Goal: Information Seeking & Learning: Learn about a topic

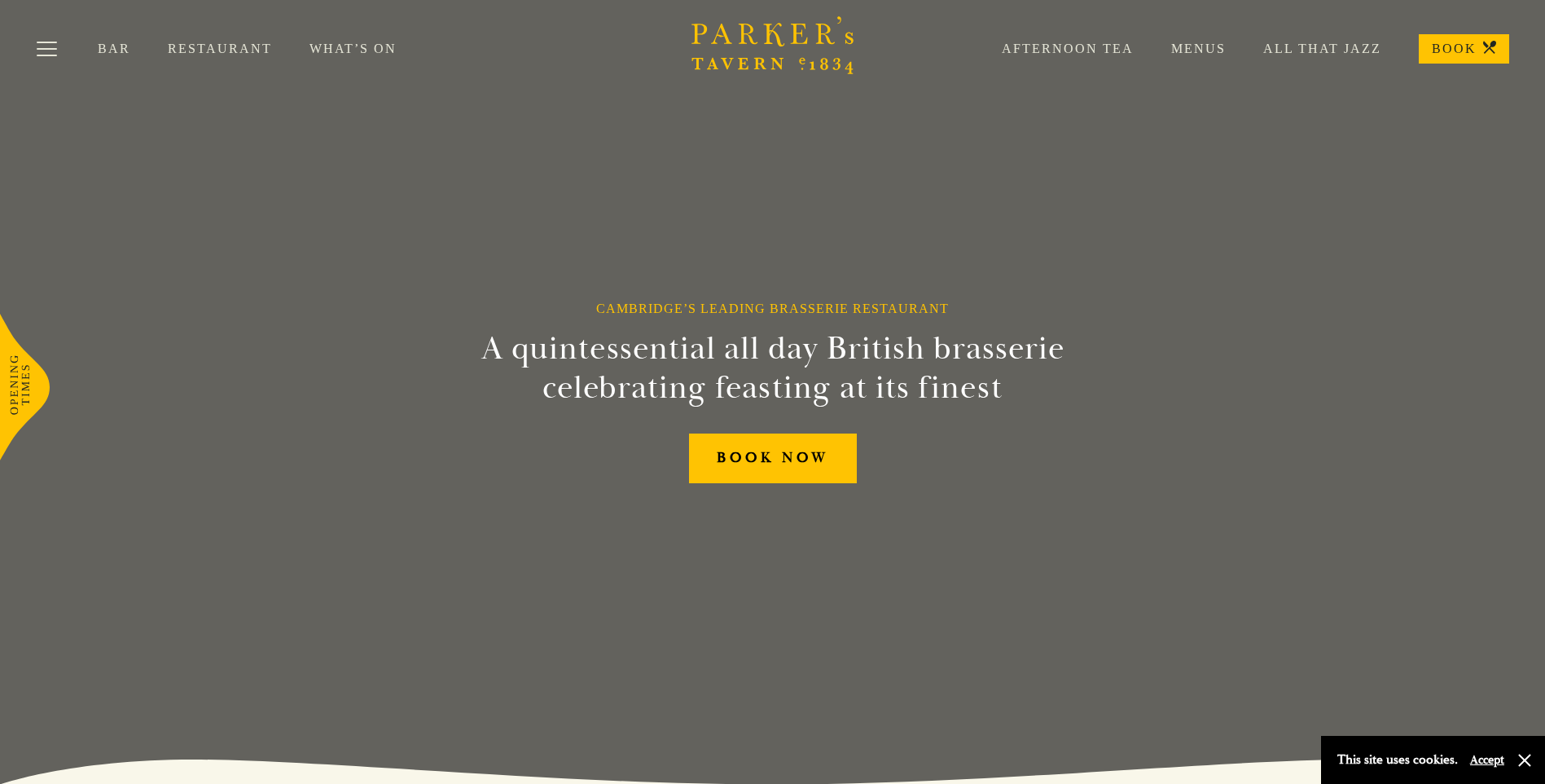
click at [204, 49] on link "Restaurant" at bounding box center [239, 49] width 142 height 16
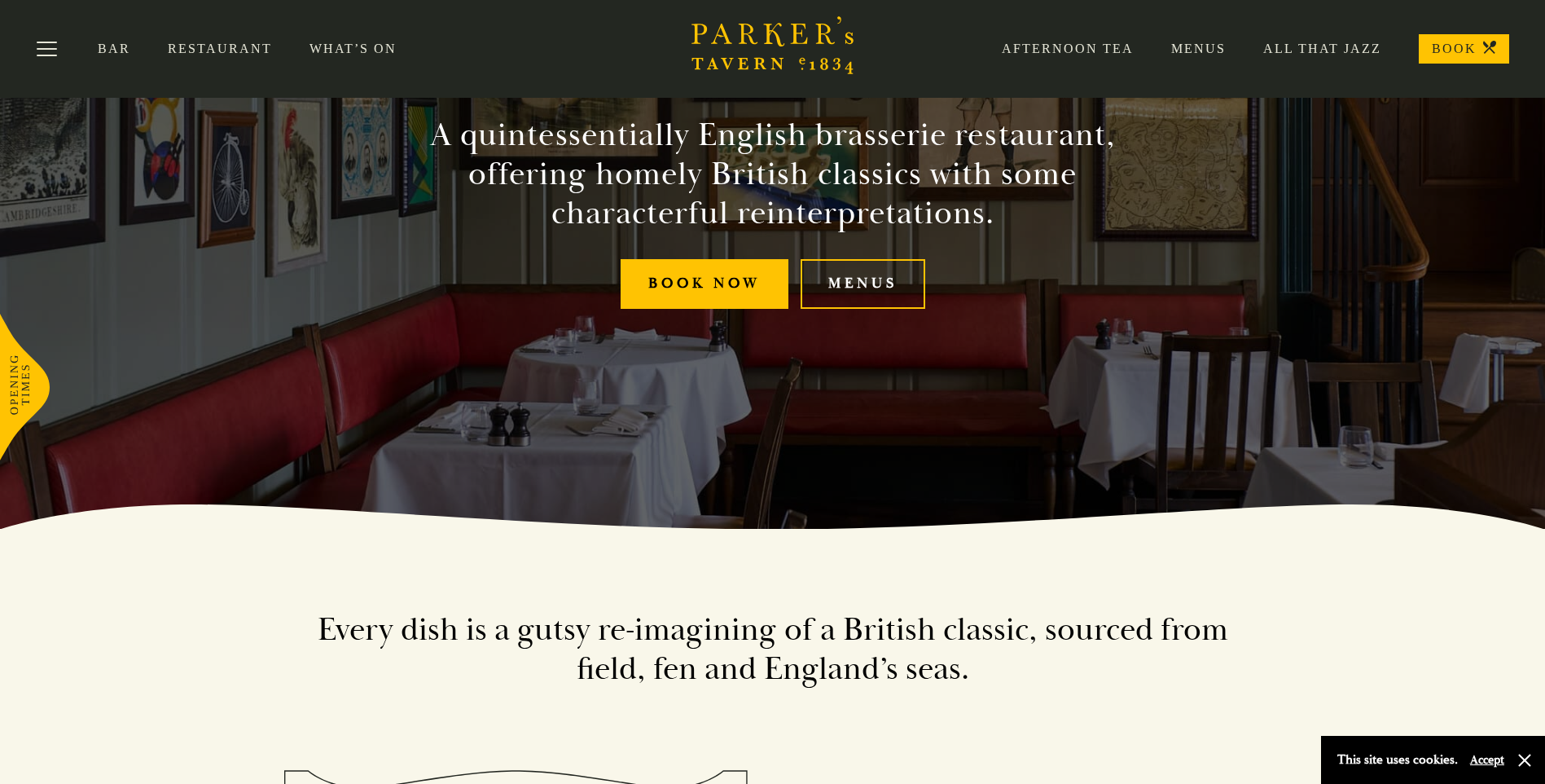
scroll to position [244, 0]
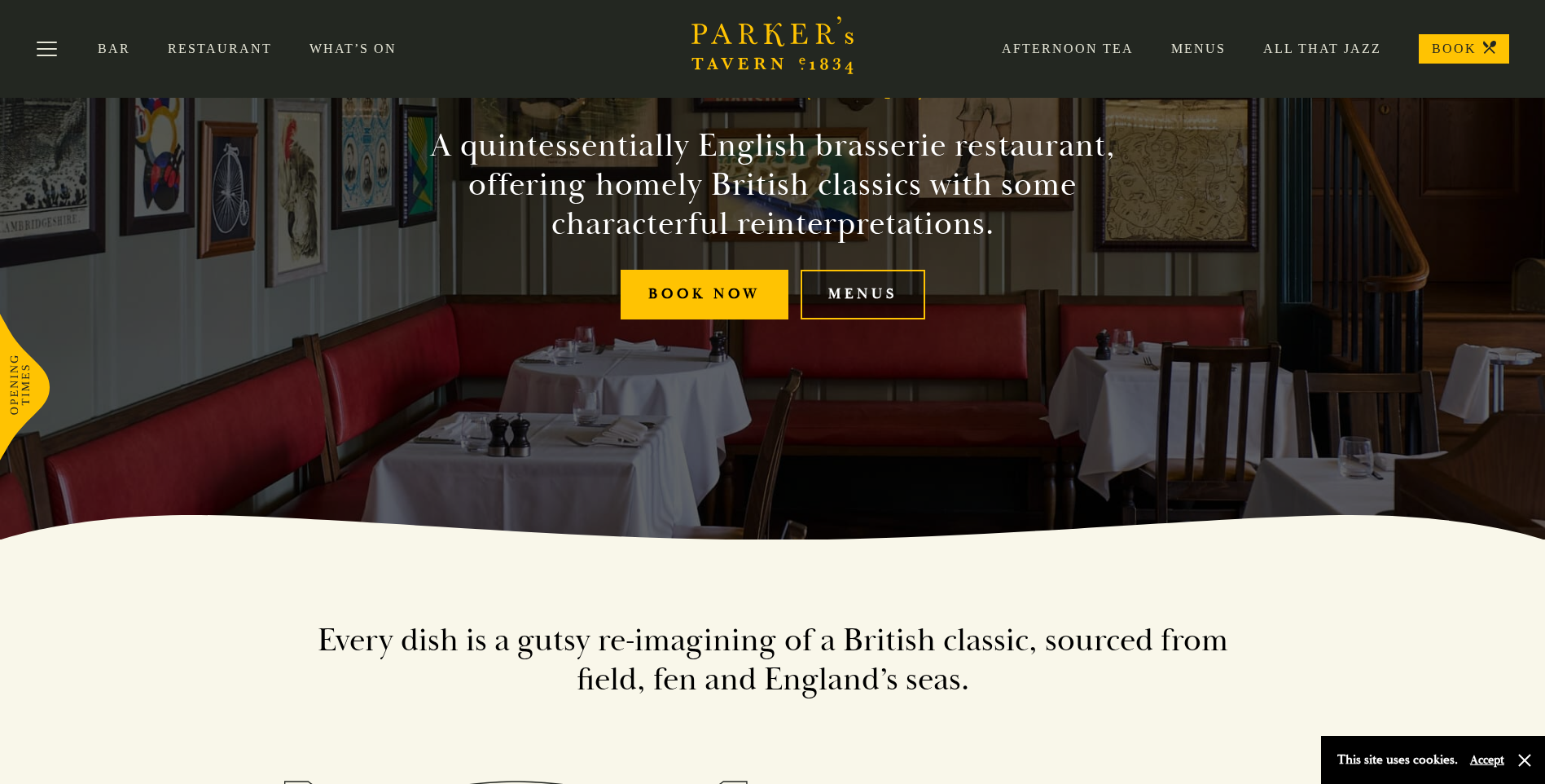
click at [857, 308] on link "Menus" at bounding box center [863, 295] width 124 height 50
click at [112, 40] on div "Bar Restaurant What’s On Afternoon Tea Menus All That Jazz BOOK" at bounding box center [772, 48] width 1545 height 97
click at [116, 46] on link "Bar" at bounding box center [132, 49] width 70 height 16
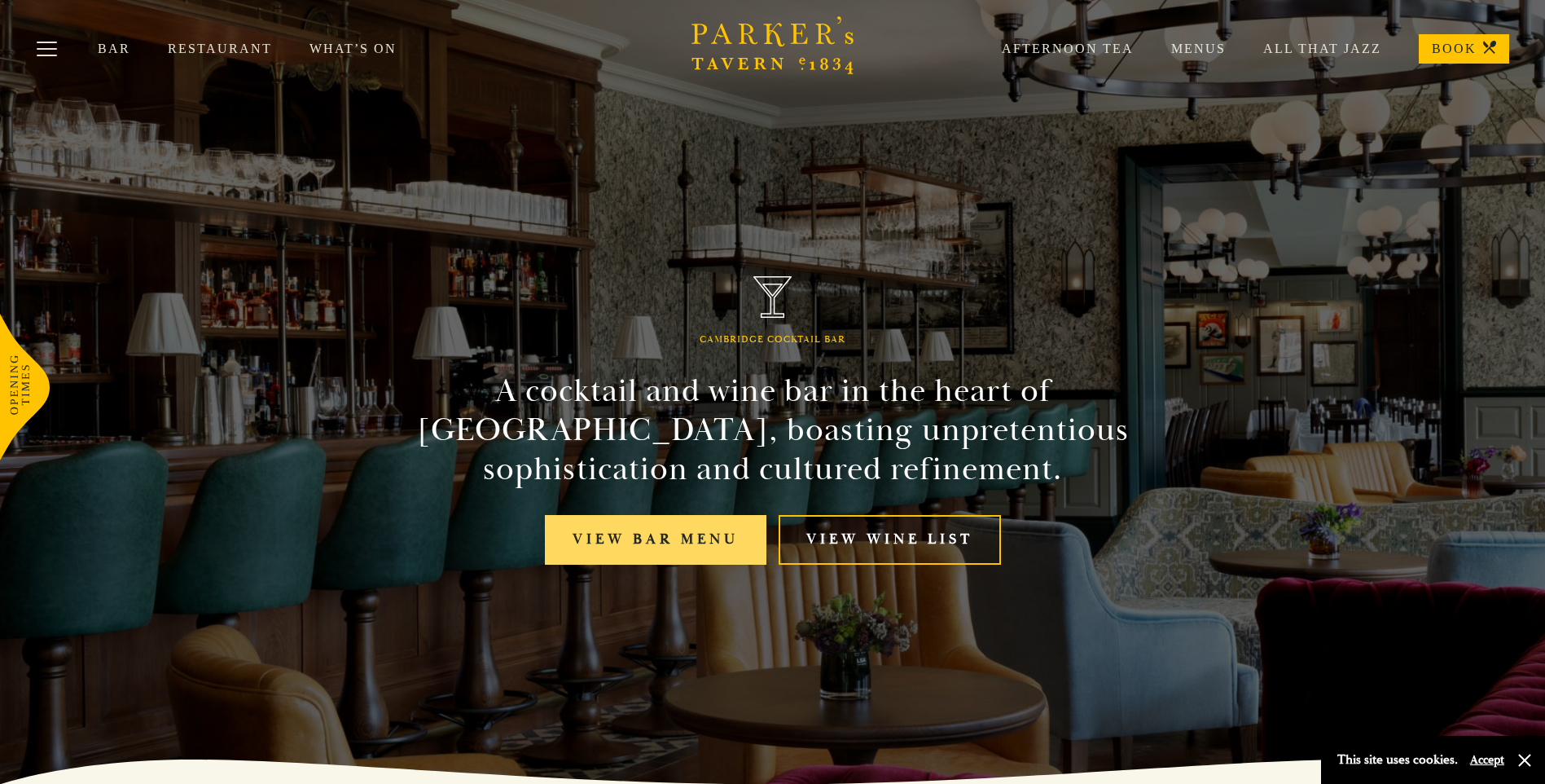
click at [728, 535] on link "View bar menu" at bounding box center [656, 540] width 222 height 50
click at [367, 46] on link "What’s On" at bounding box center [371, 49] width 124 height 16
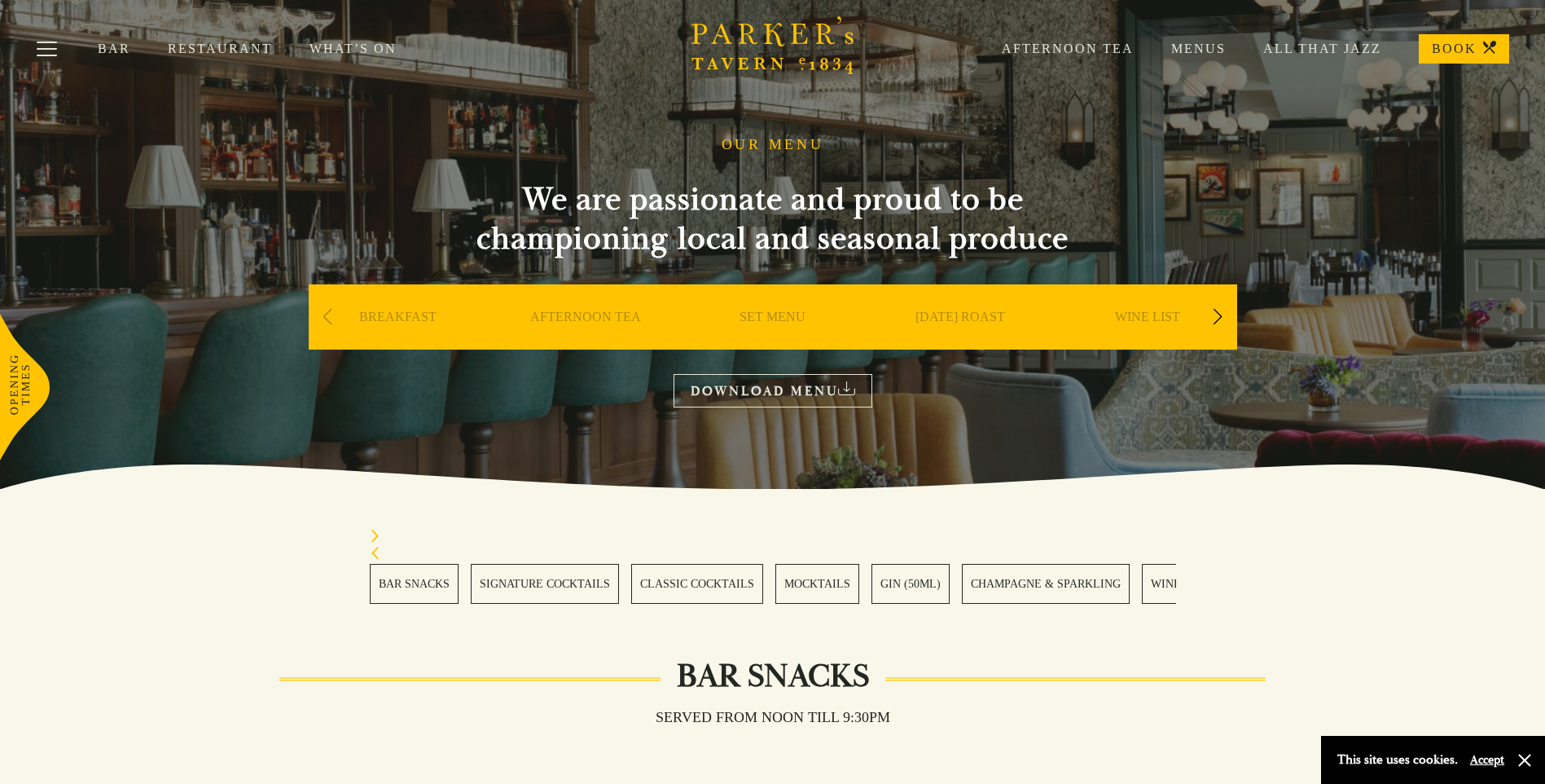
click at [597, 320] on link "AFTERNOON TEA" at bounding box center [586, 341] width 111 height 65
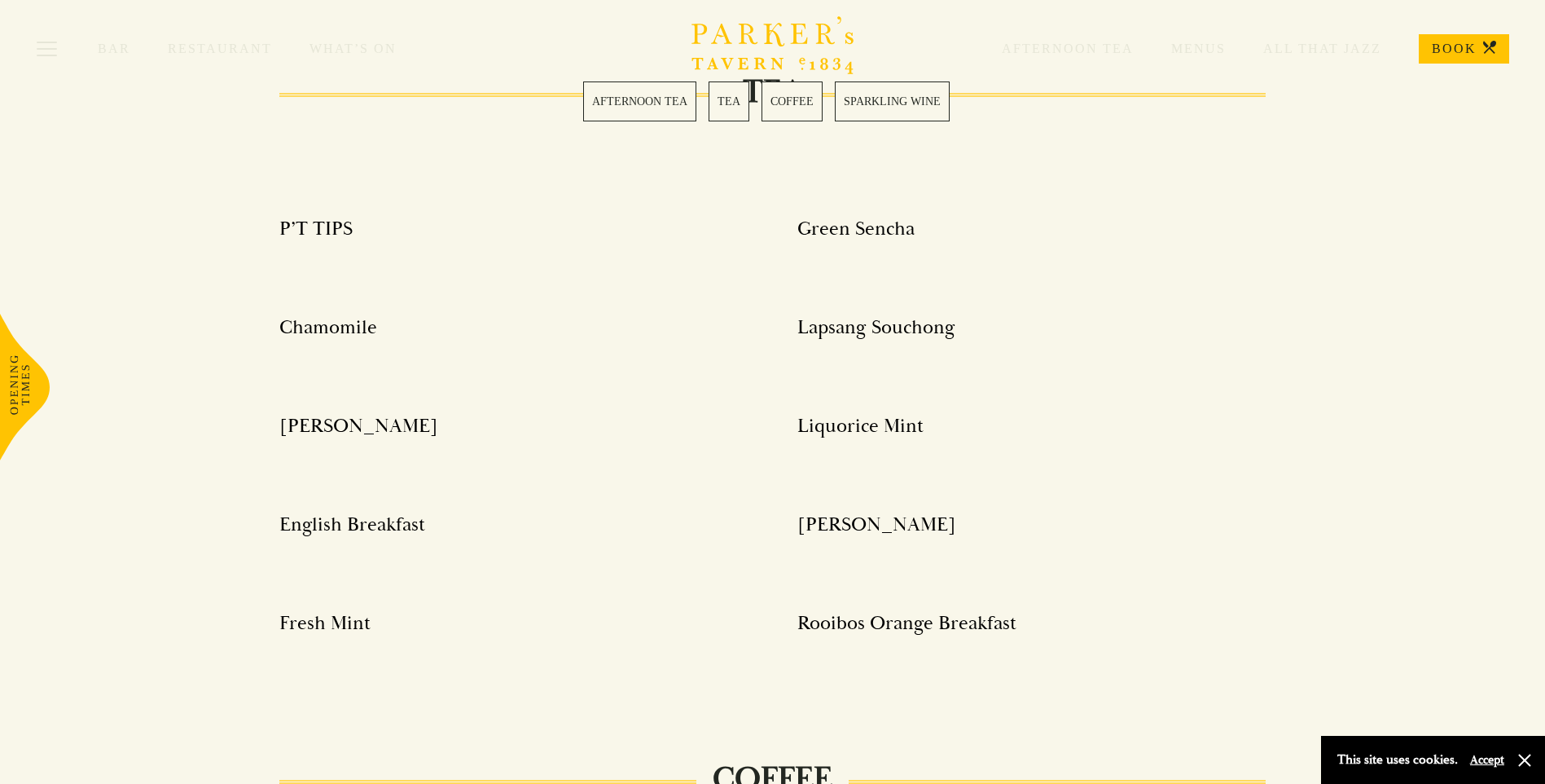
scroll to position [1547, 0]
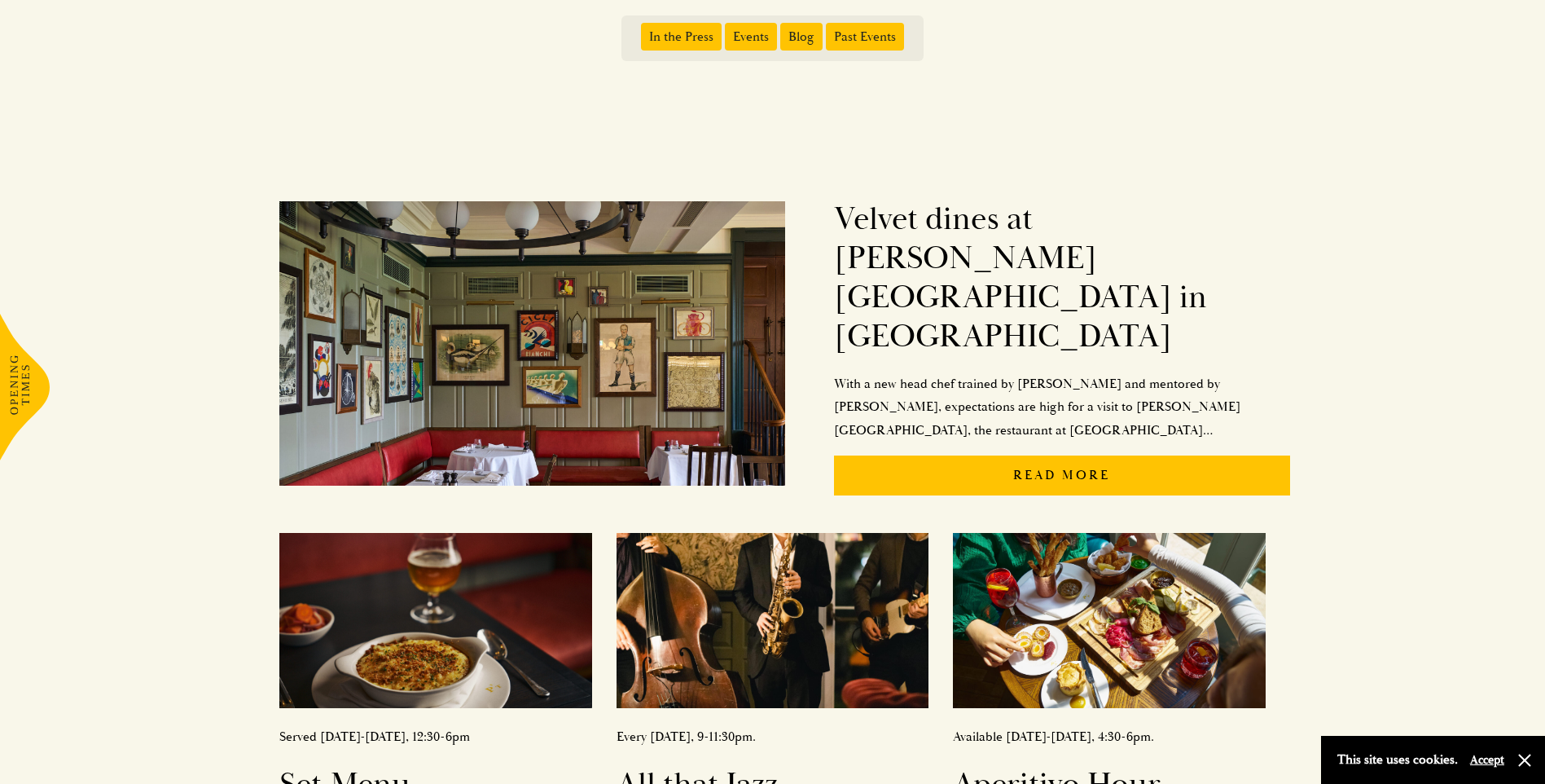
scroll to position [408, 0]
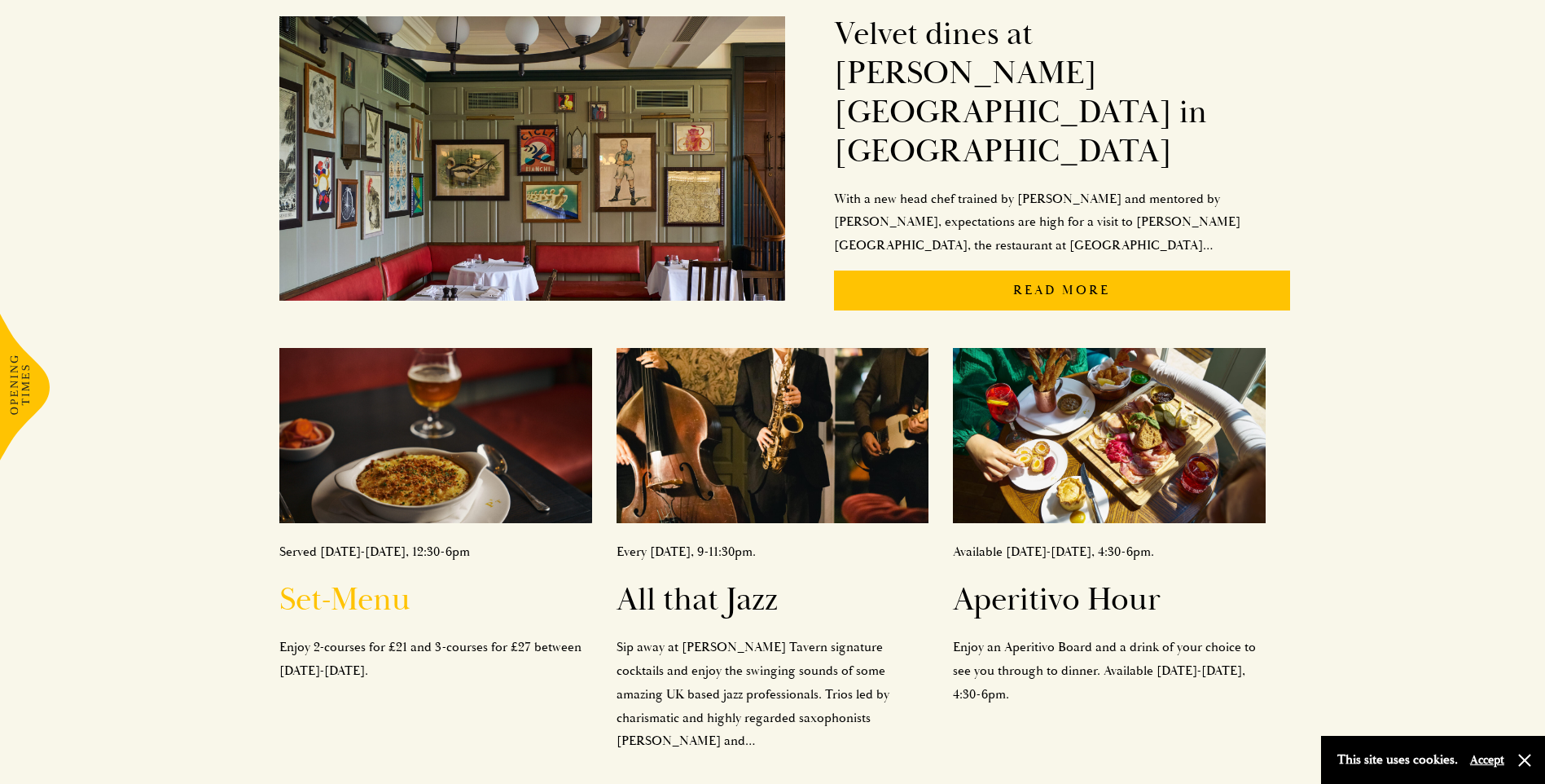
click at [353, 580] on h2 "Set-Menu" at bounding box center [435, 600] width 312 height 39
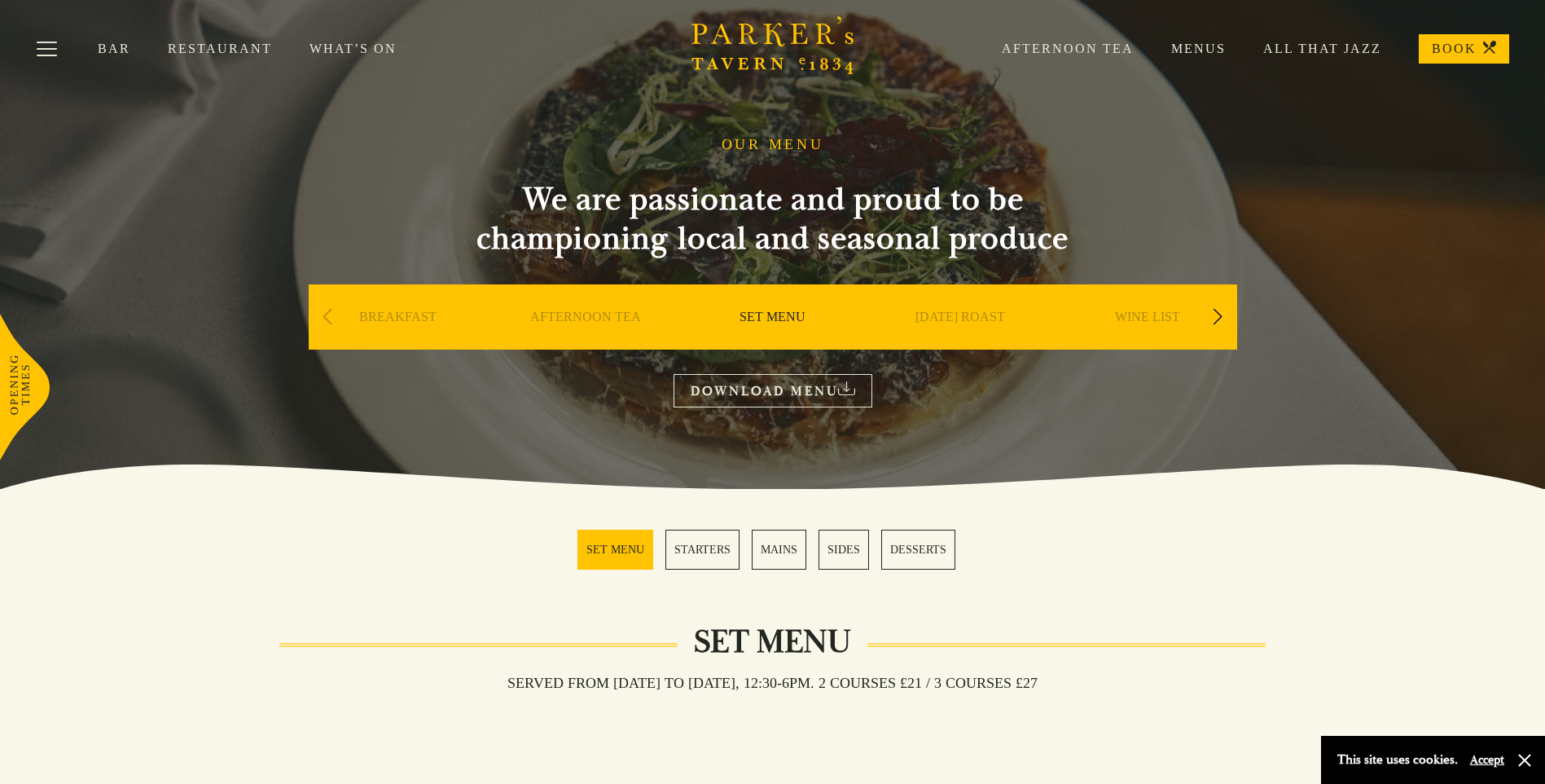
click at [985, 312] on link "[DATE] ROAST" at bounding box center [960, 341] width 89 height 65
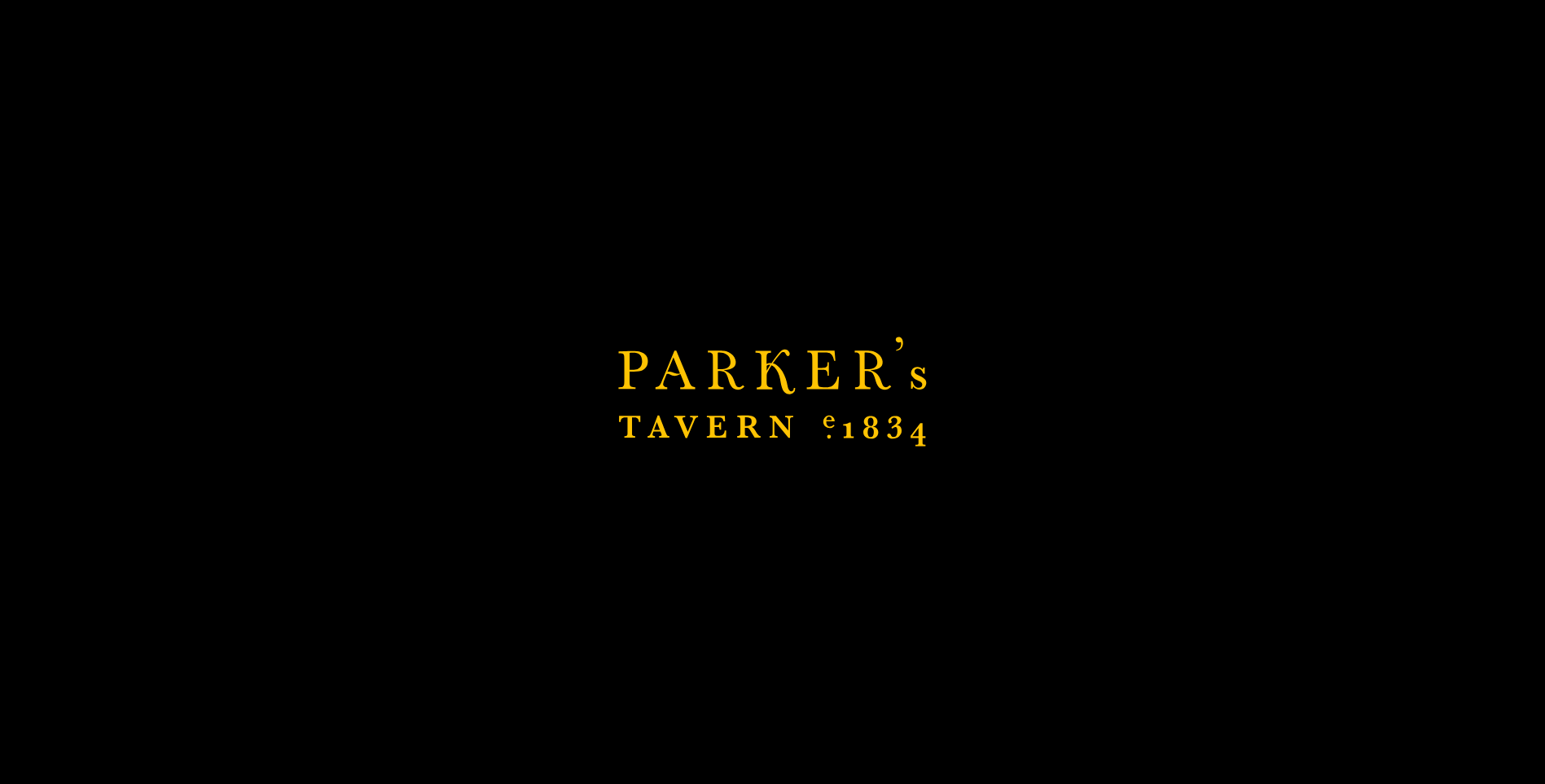
scroll to position [408, 0]
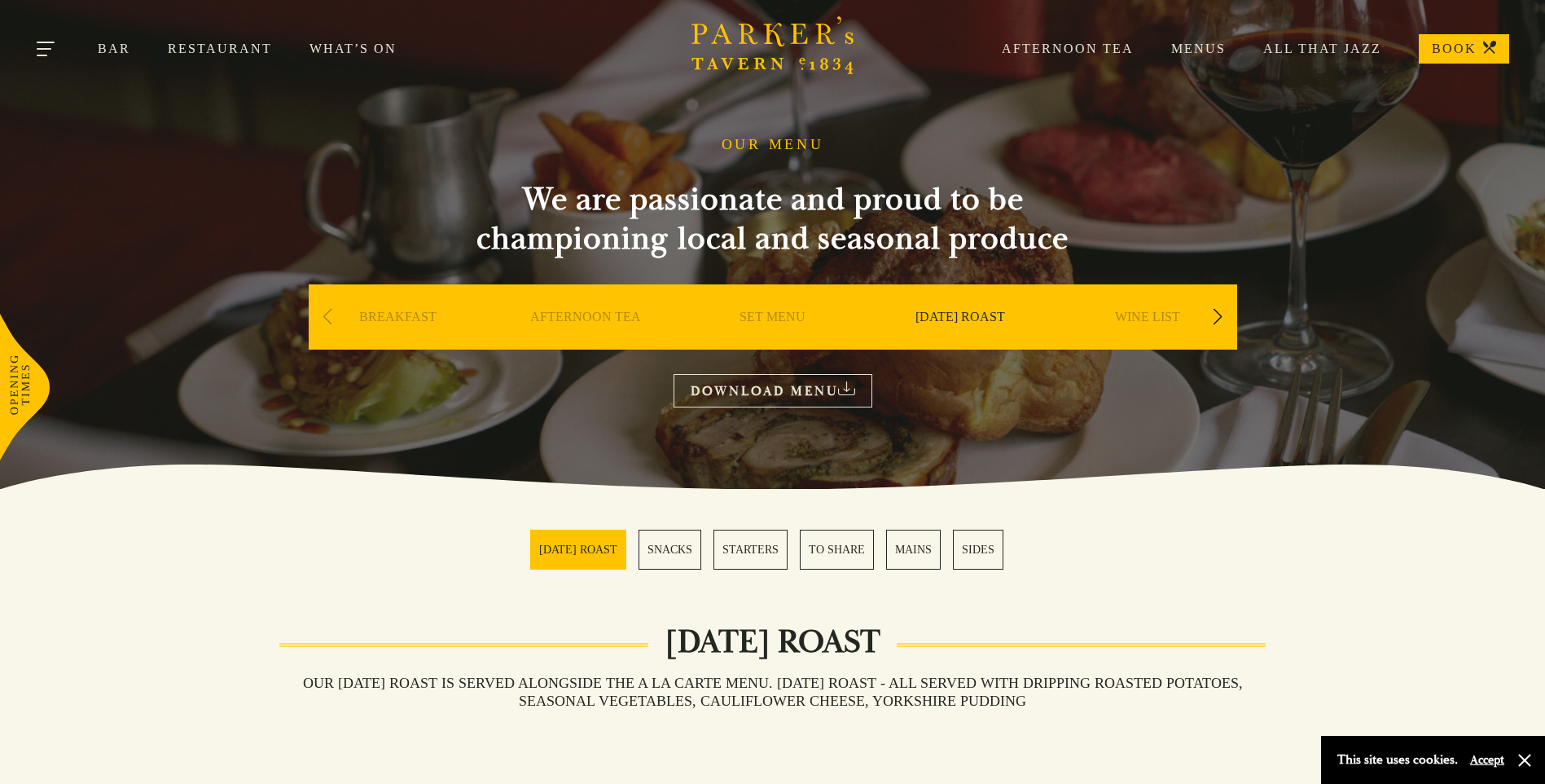
click at [43, 42] on button "Toggle navigation" at bounding box center [46, 51] width 69 height 69
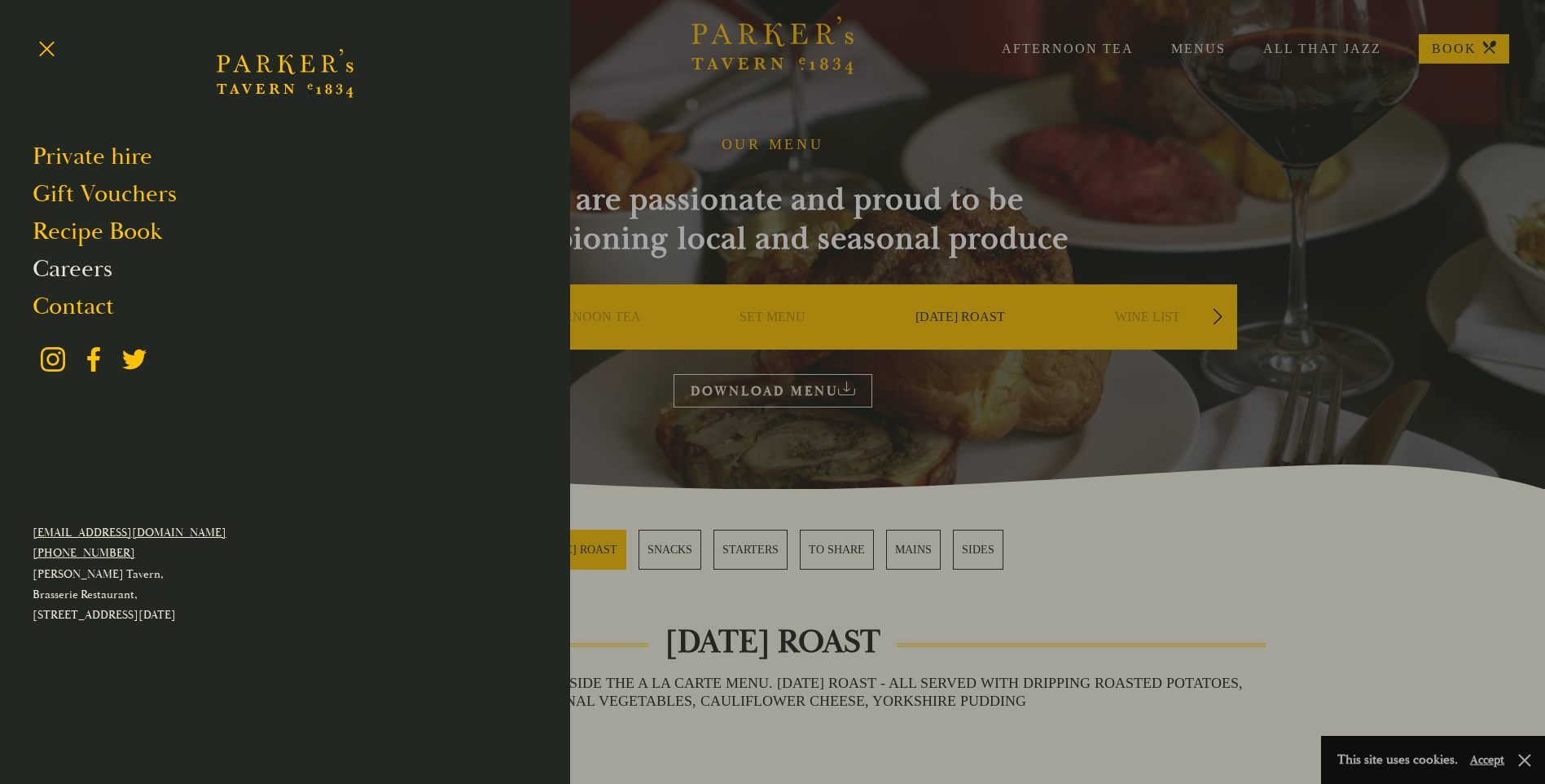
click at [86, 276] on link "Careers" at bounding box center [72, 268] width 80 height 31
